Goal: Find specific page/section: Find specific page/section

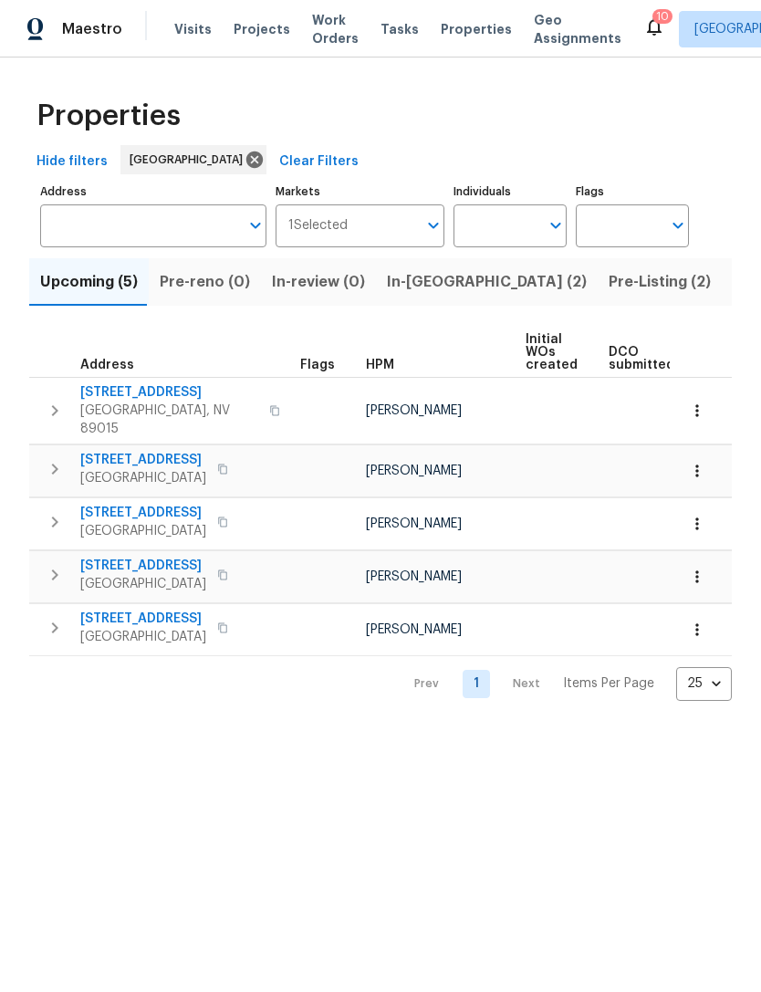
click at [104, 469] on span "[GEOGRAPHIC_DATA]" at bounding box center [143, 478] width 126 height 18
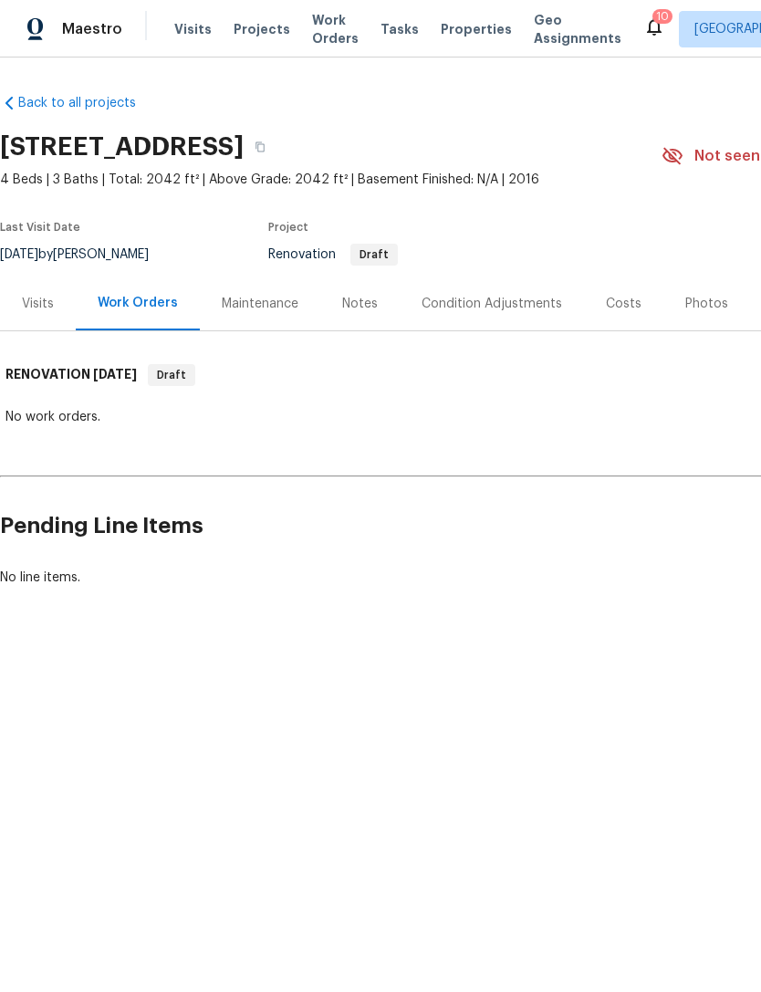
click at [360, 305] on div "Notes" at bounding box center [360, 304] width 36 height 18
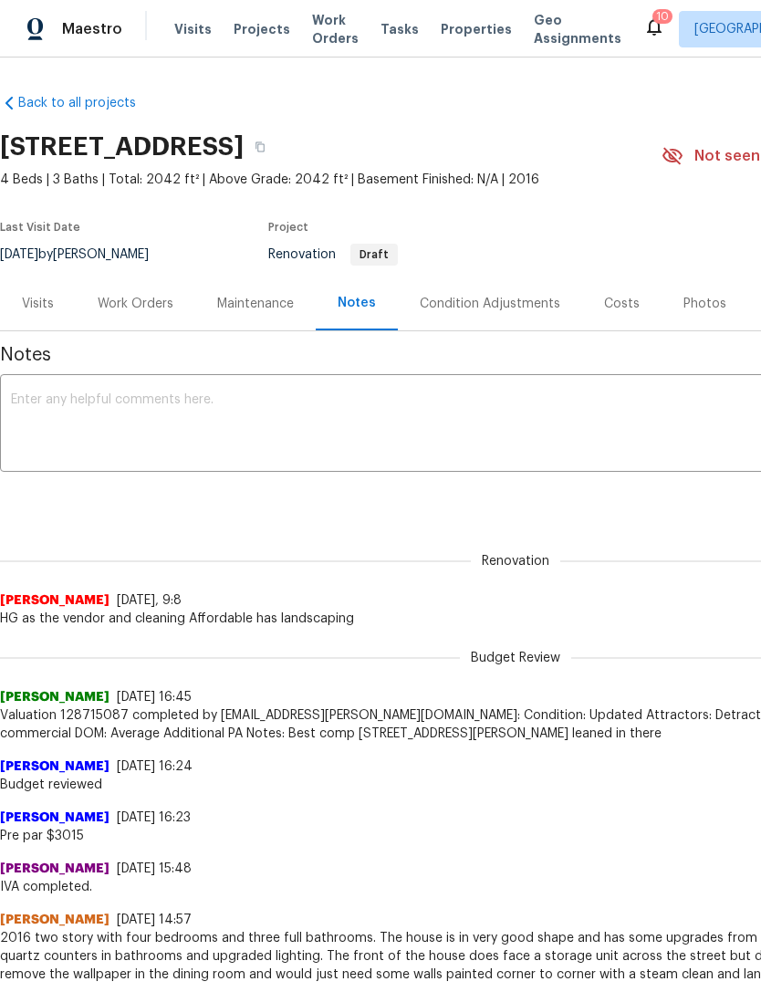
click at [30, 309] on div "Visits" at bounding box center [38, 304] width 32 height 18
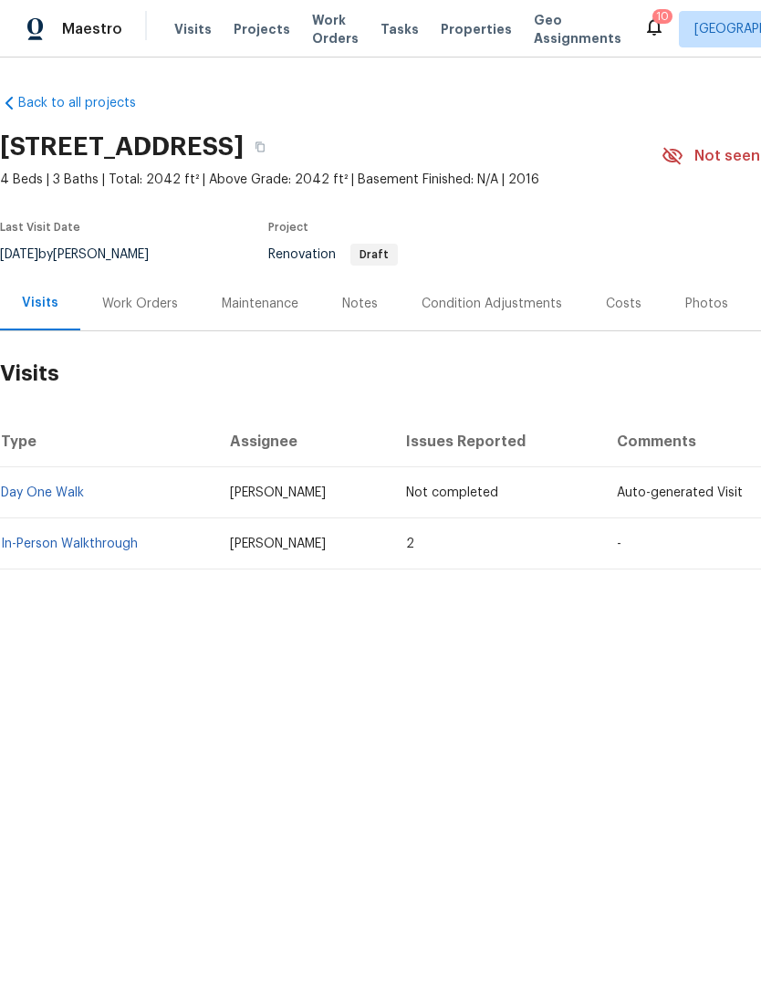
click at [125, 295] on div "Work Orders" at bounding box center [140, 304] width 76 height 18
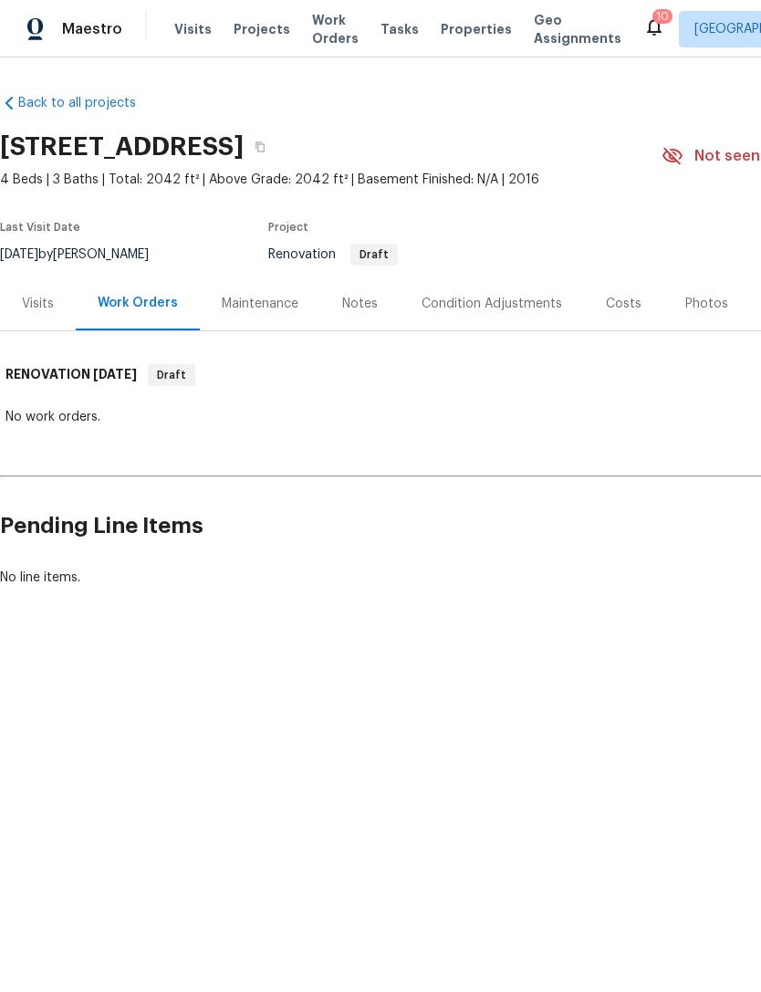
click at [24, 295] on div "Visits" at bounding box center [38, 304] width 32 height 18
